Goal: Find specific page/section: Find specific page/section

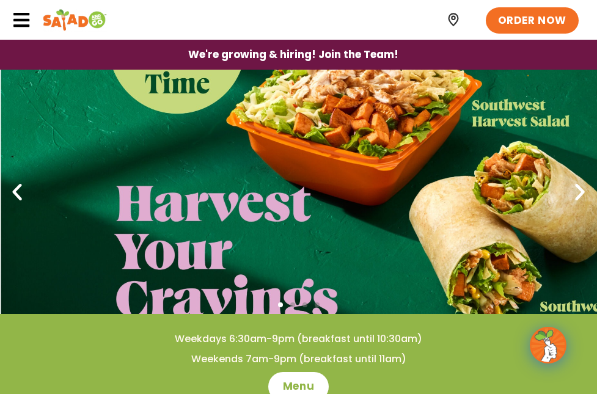
click at [0, 0] on link "About Us" at bounding box center [0, 0] width 0 height 0
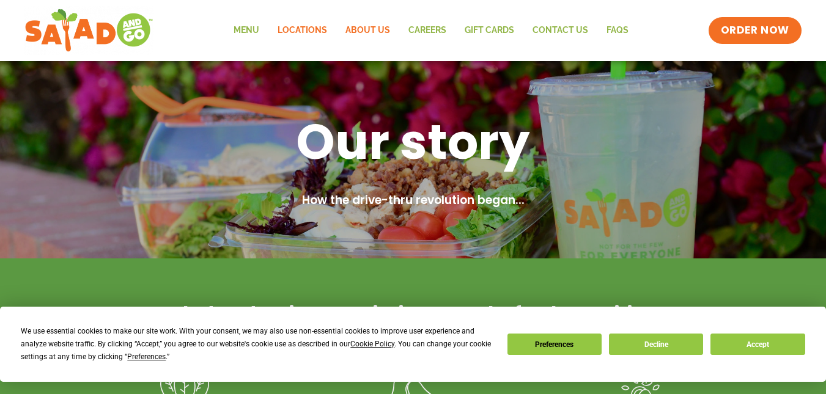
click at [305, 28] on link "Locations" at bounding box center [302, 31] width 68 height 28
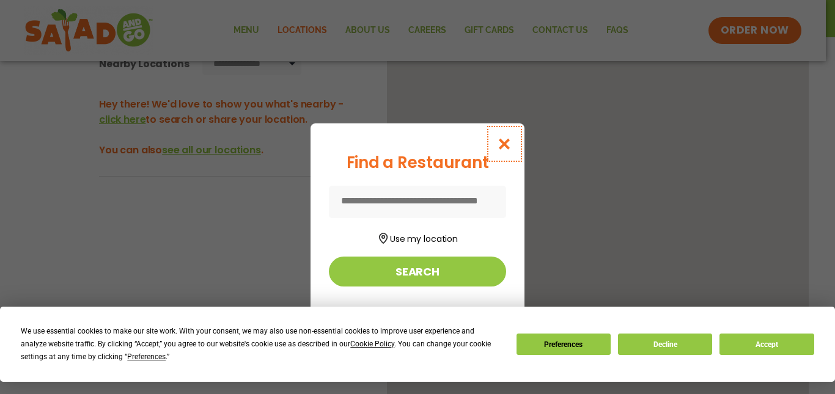
click at [507, 144] on icon "Close modal" at bounding box center [504, 144] width 15 height 13
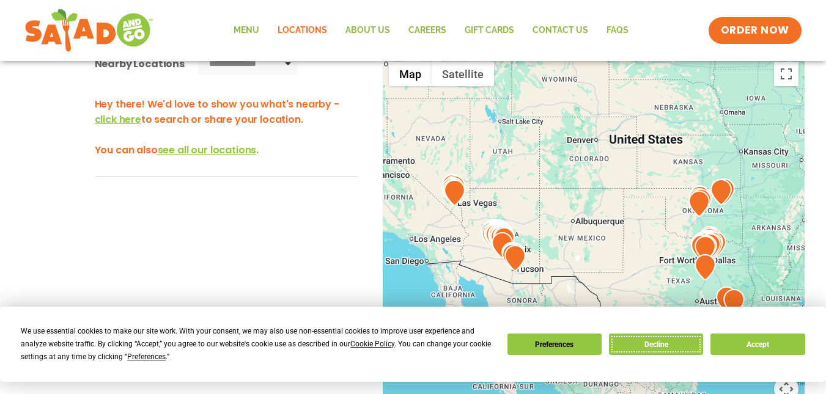
click at [653, 347] on button "Decline" at bounding box center [656, 344] width 94 height 21
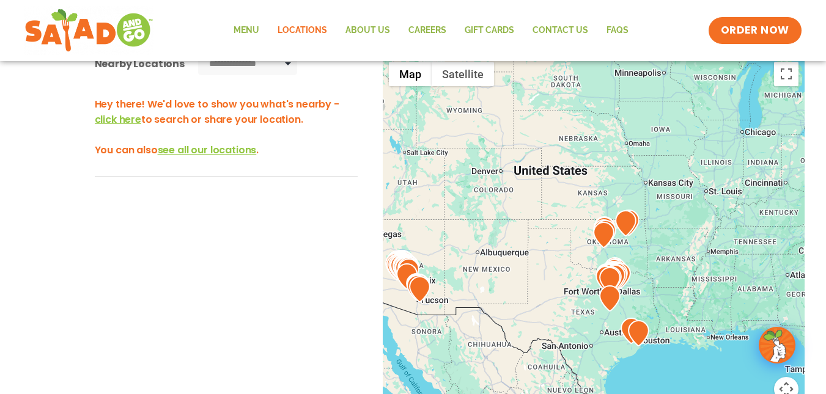
drag, startPoint x: 656, startPoint y: 224, endPoint x: 559, endPoint y: 256, distance: 101.7
click at [559, 256] on div at bounding box center [594, 258] width 422 height 405
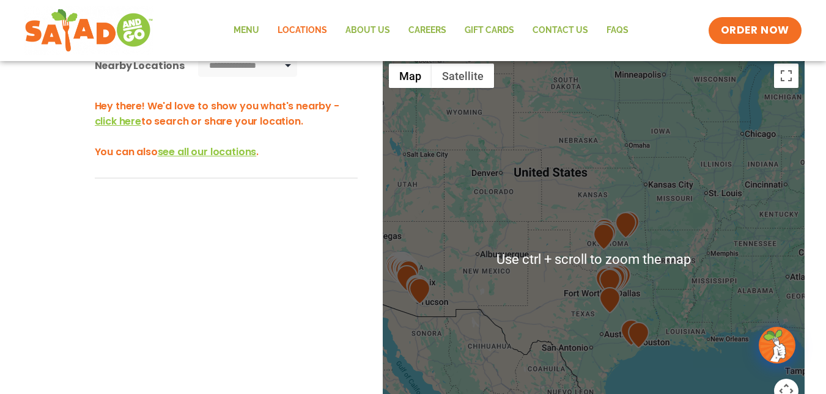
scroll to position [306, 0]
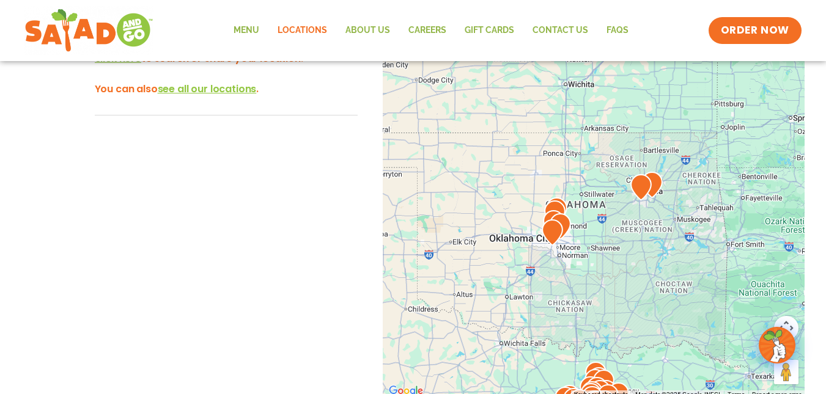
drag, startPoint x: 571, startPoint y: 190, endPoint x: 668, endPoint y: 299, distance: 146.4
click at [668, 299] on div at bounding box center [594, 196] width 422 height 405
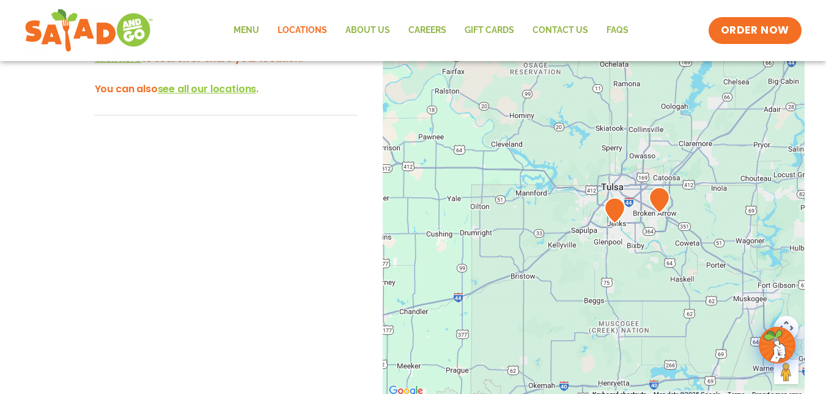
drag, startPoint x: 597, startPoint y: 117, endPoint x: 592, endPoint y: 311, distance: 193.9
click at [592, 311] on div at bounding box center [594, 196] width 422 height 405
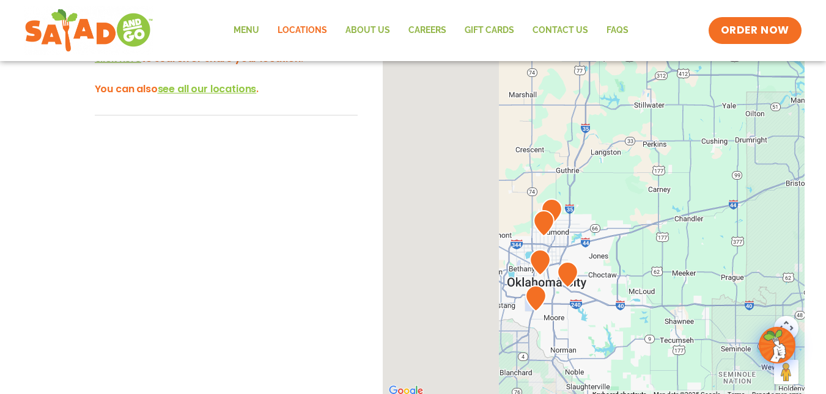
drag, startPoint x: 515, startPoint y: 259, endPoint x: 795, endPoint y: 164, distance: 294.9
click at [795, 164] on div at bounding box center [594, 196] width 422 height 405
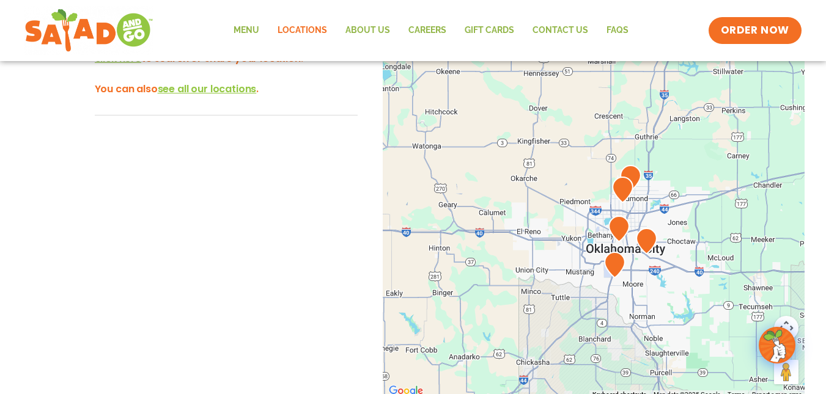
drag, startPoint x: 586, startPoint y: 223, endPoint x: 667, endPoint y: 191, distance: 87.0
click at [667, 191] on div at bounding box center [594, 196] width 422 height 405
